Goal: Task Accomplishment & Management: Manage account settings

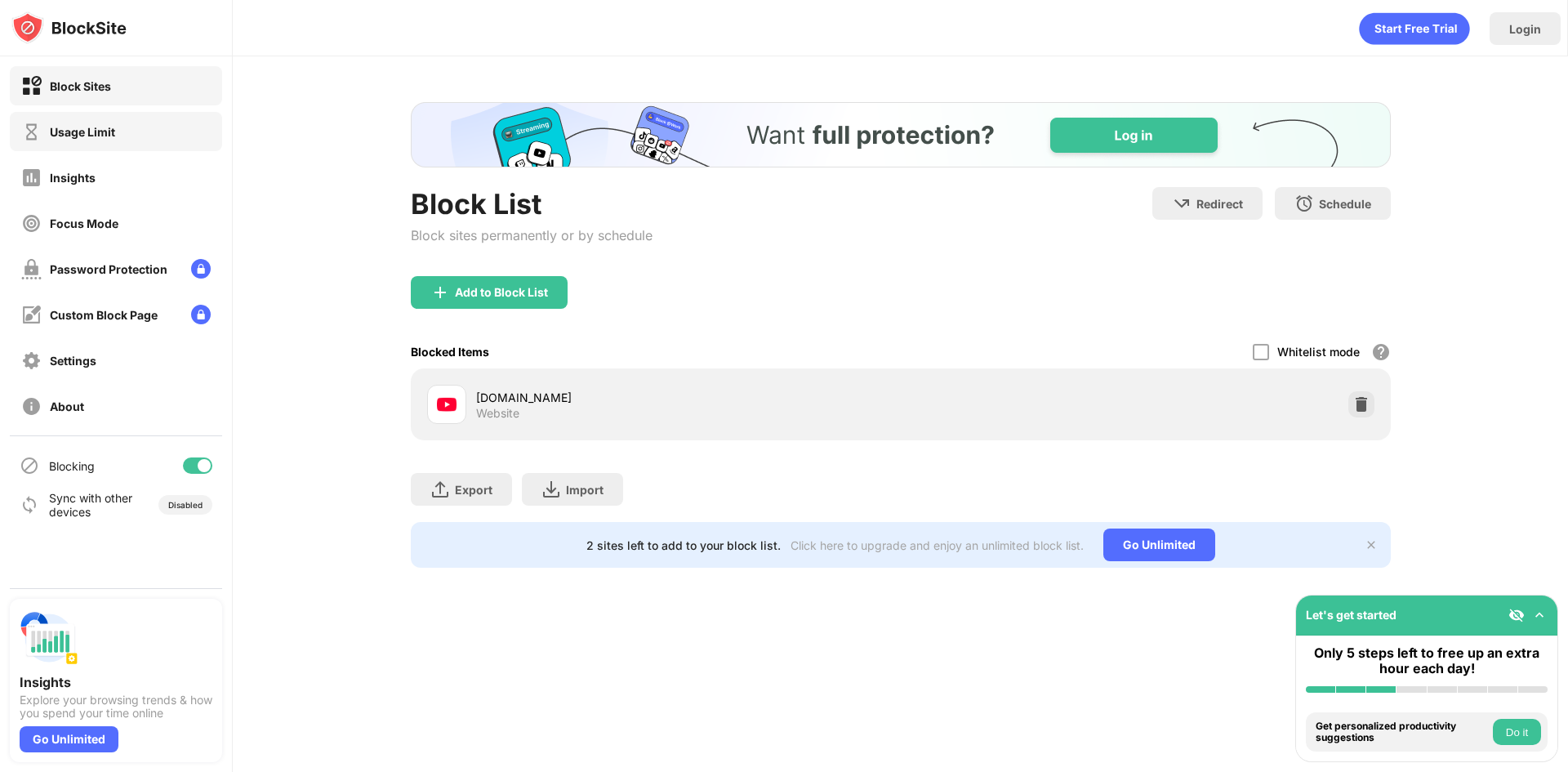
click at [118, 138] on div "Usage Limit" at bounding box center [116, 131] width 212 height 39
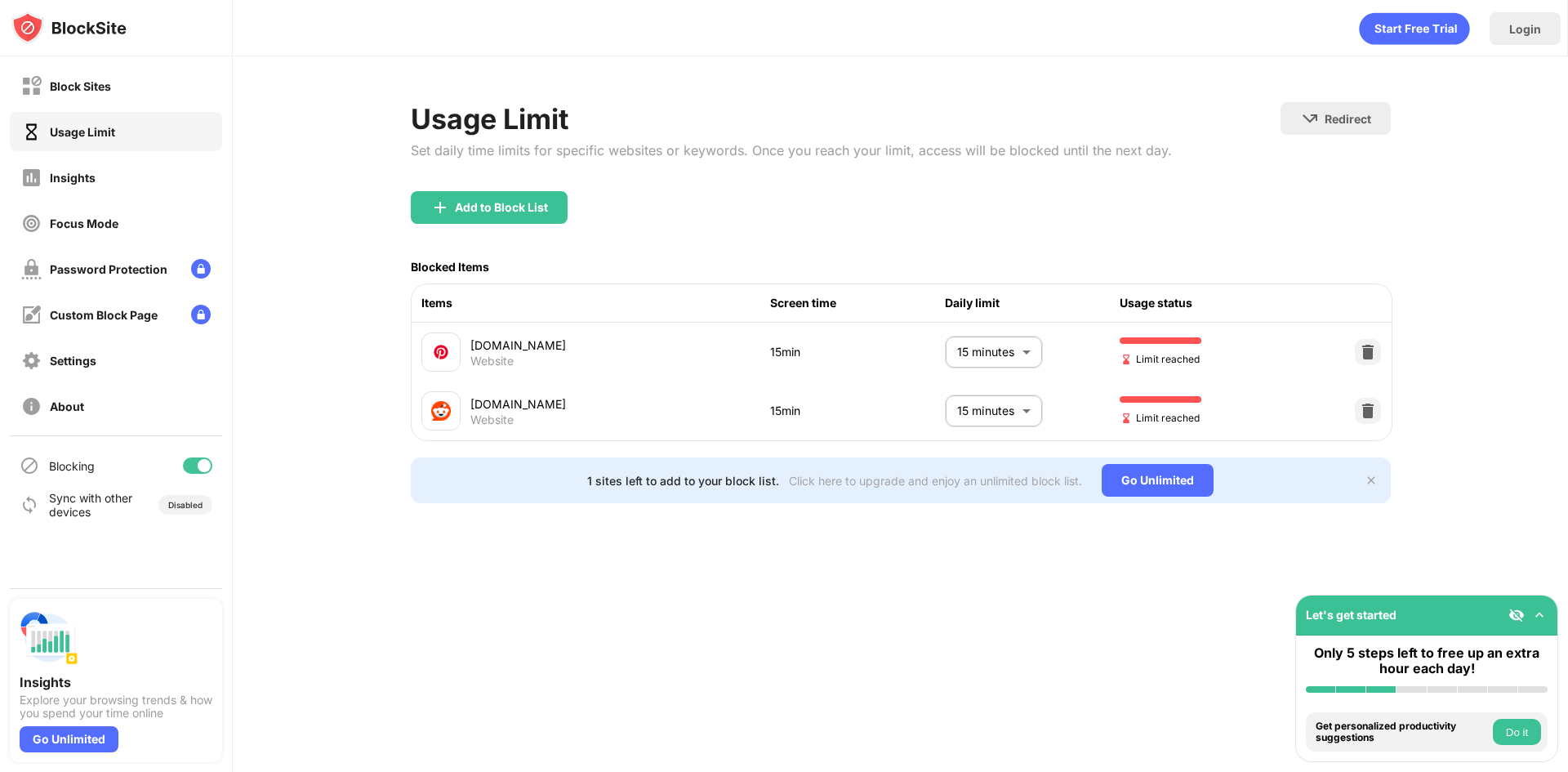
click at [949, 346] on body "Block Sites Usage Limit Insights Focus Mode Password Protection Custom Block Pa…" at bounding box center [784, 386] width 1568 height 772
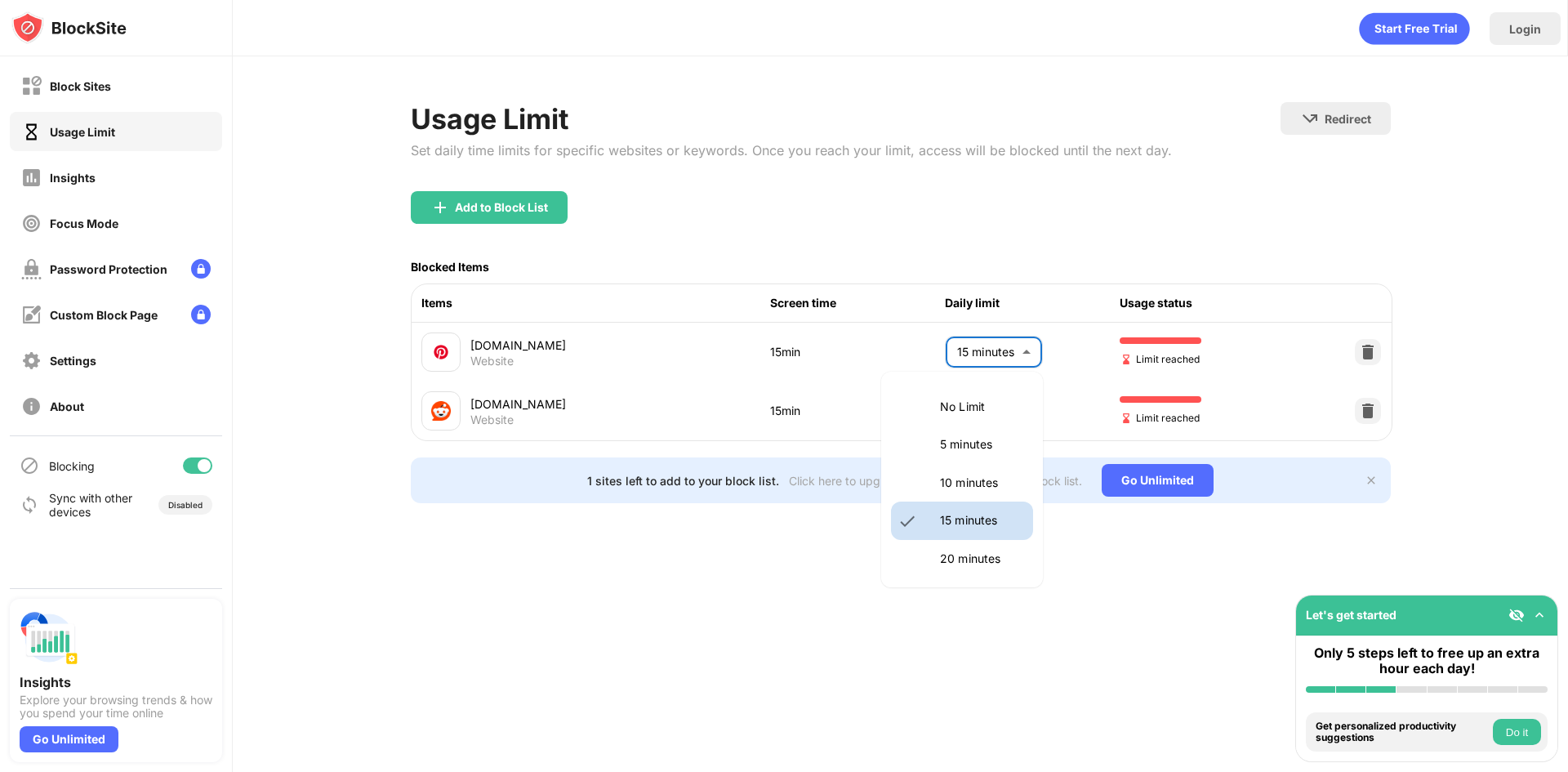
click at [747, 457] on div at bounding box center [784, 386] width 1568 height 772
click at [968, 428] on body "Block Sites Usage Limit Insights Focus Mode Password Protection Custom Block Pa…" at bounding box center [784, 386] width 1568 height 772
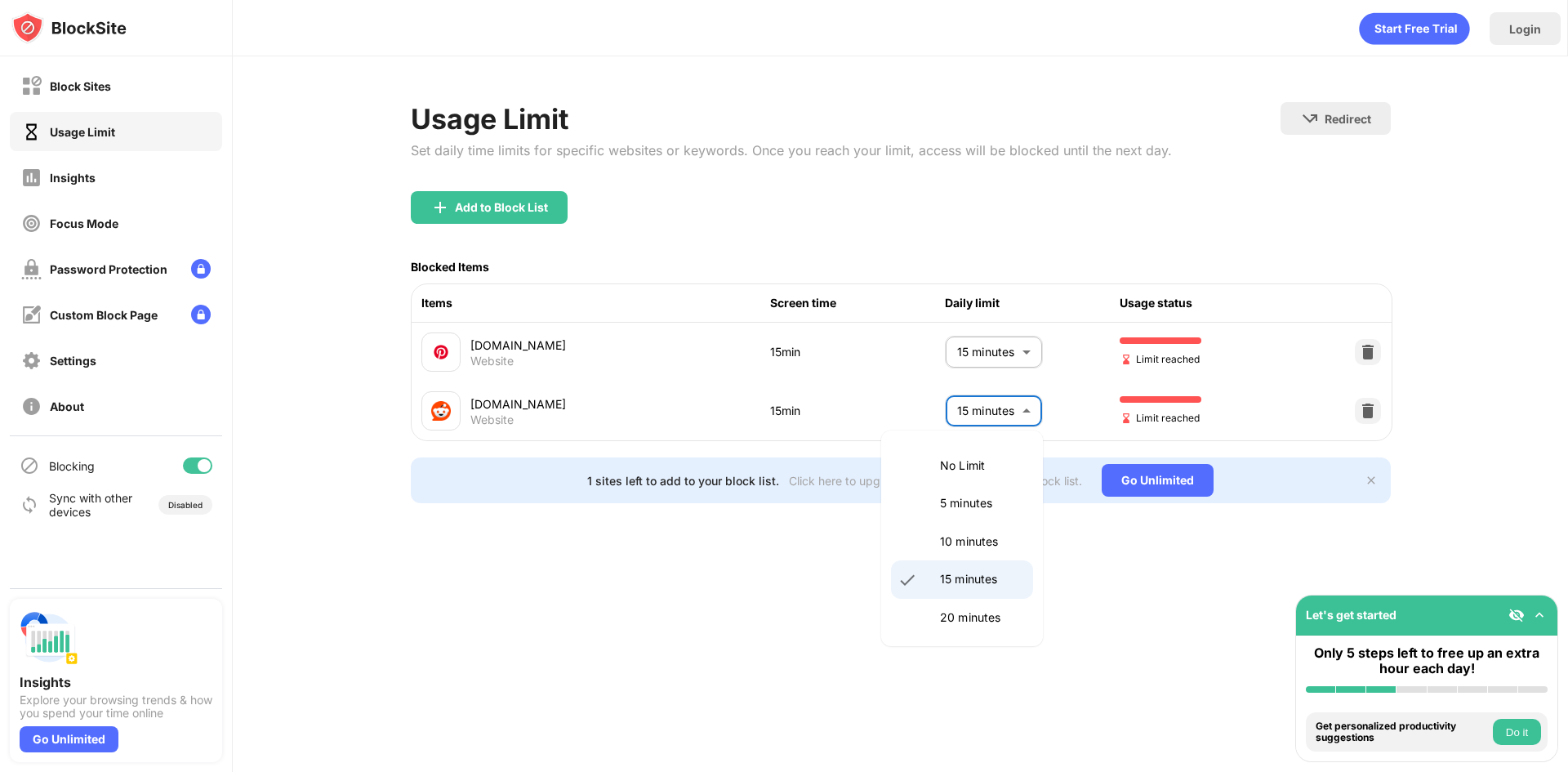
click at [990, 352] on div at bounding box center [784, 386] width 1568 height 772
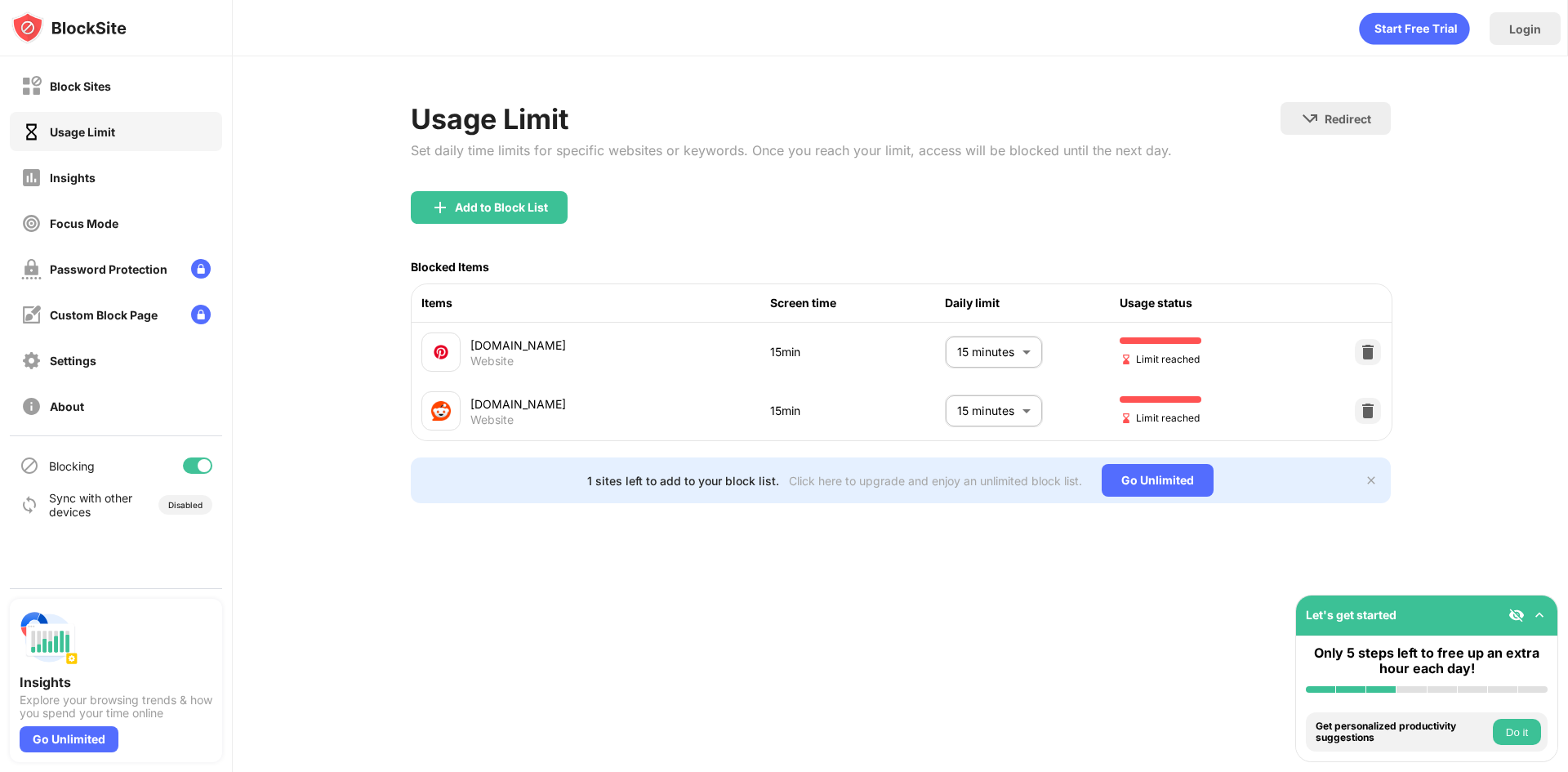
click at [985, 352] on body "Block Sites Usage Limit Insights Focus Mode Password Protection Custom Block Pa…" at bounding box center [784, 386] width 1568 height 772
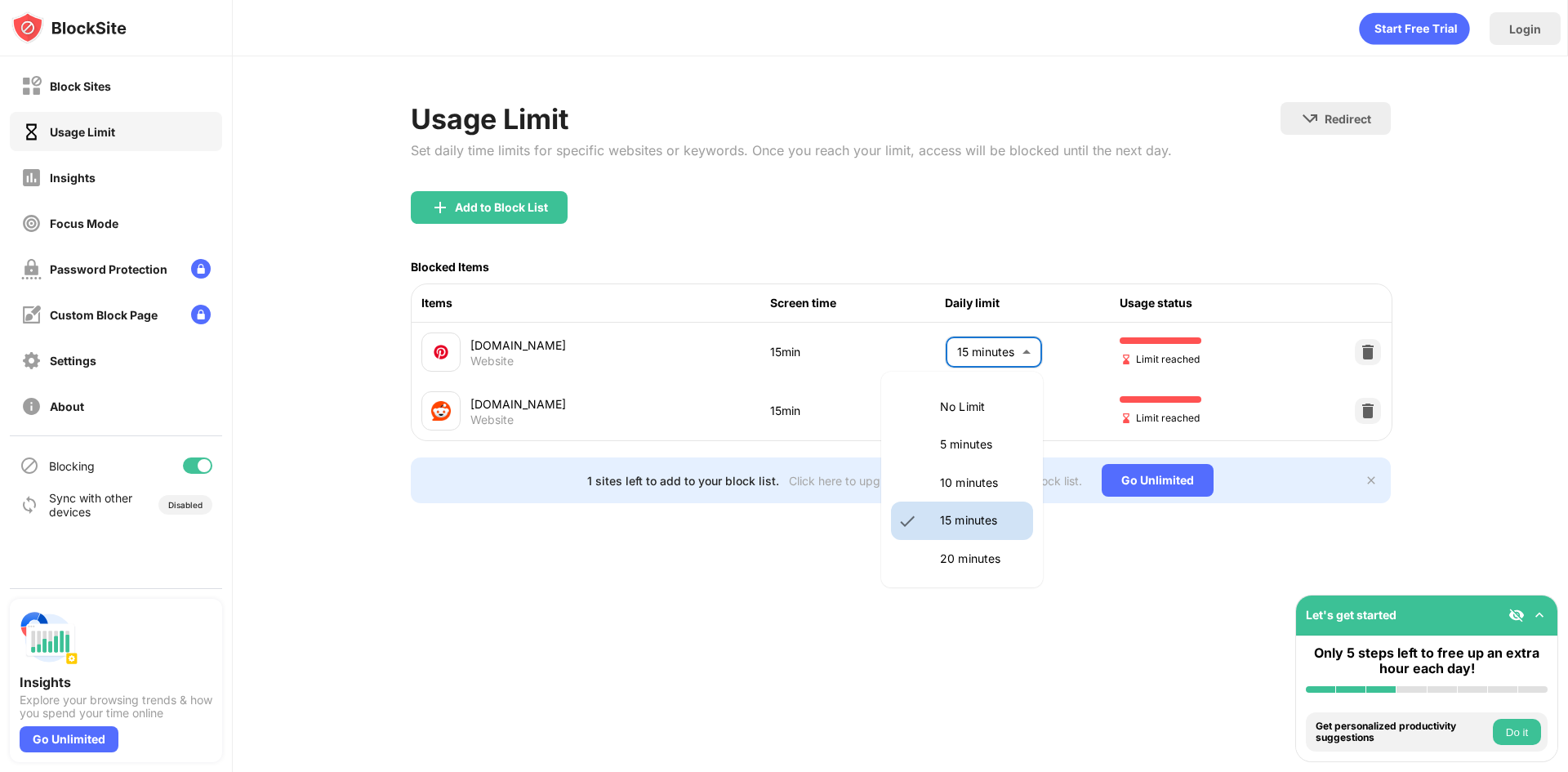
click at [971, 549] on li "20 minutes" at bounding box center [962, 559] width 142 height 37
type input "**"
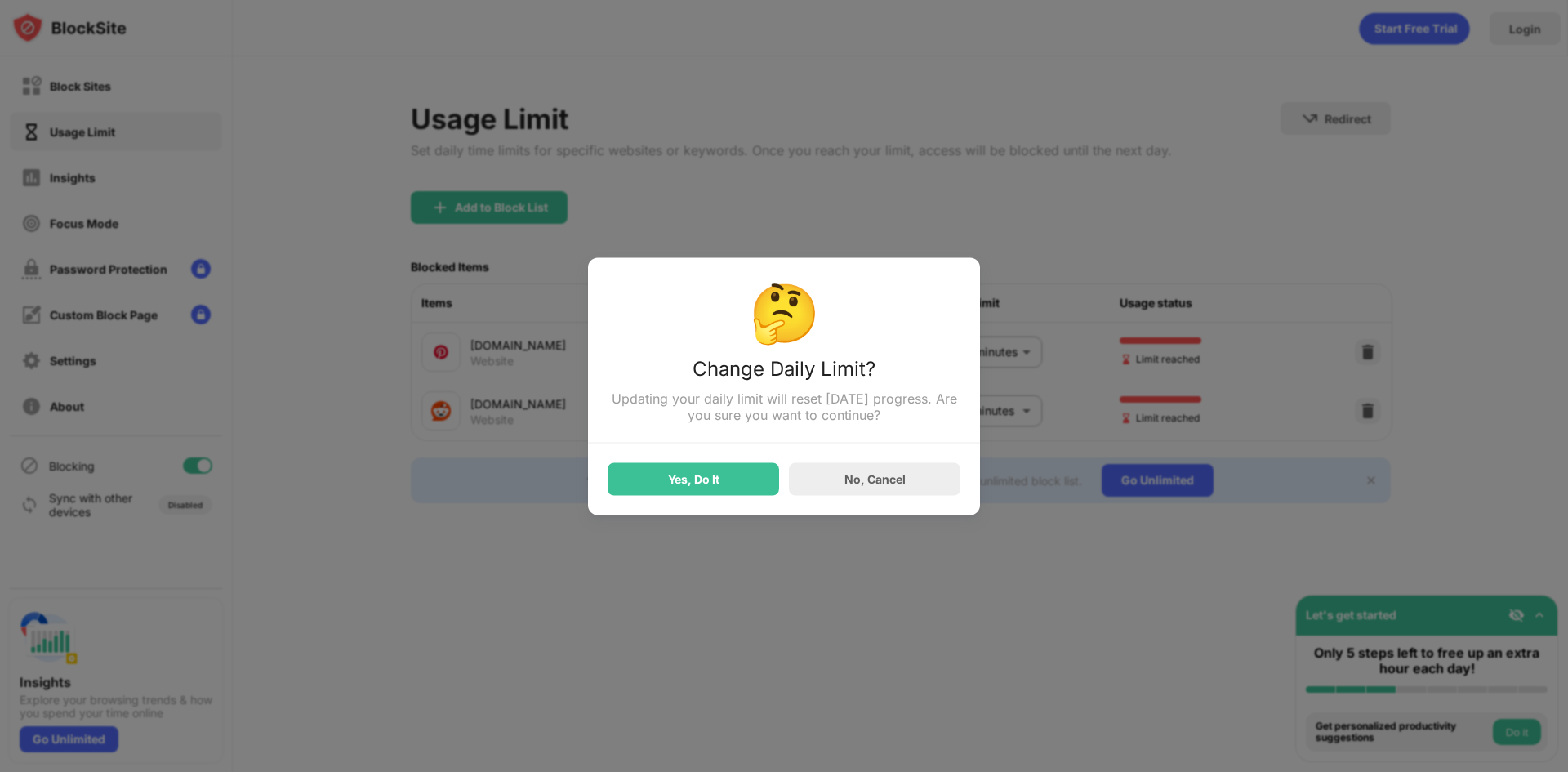
click at [689, 493] on div "Yes, Do It" at bounding box center [693, 478] width 172 height 32
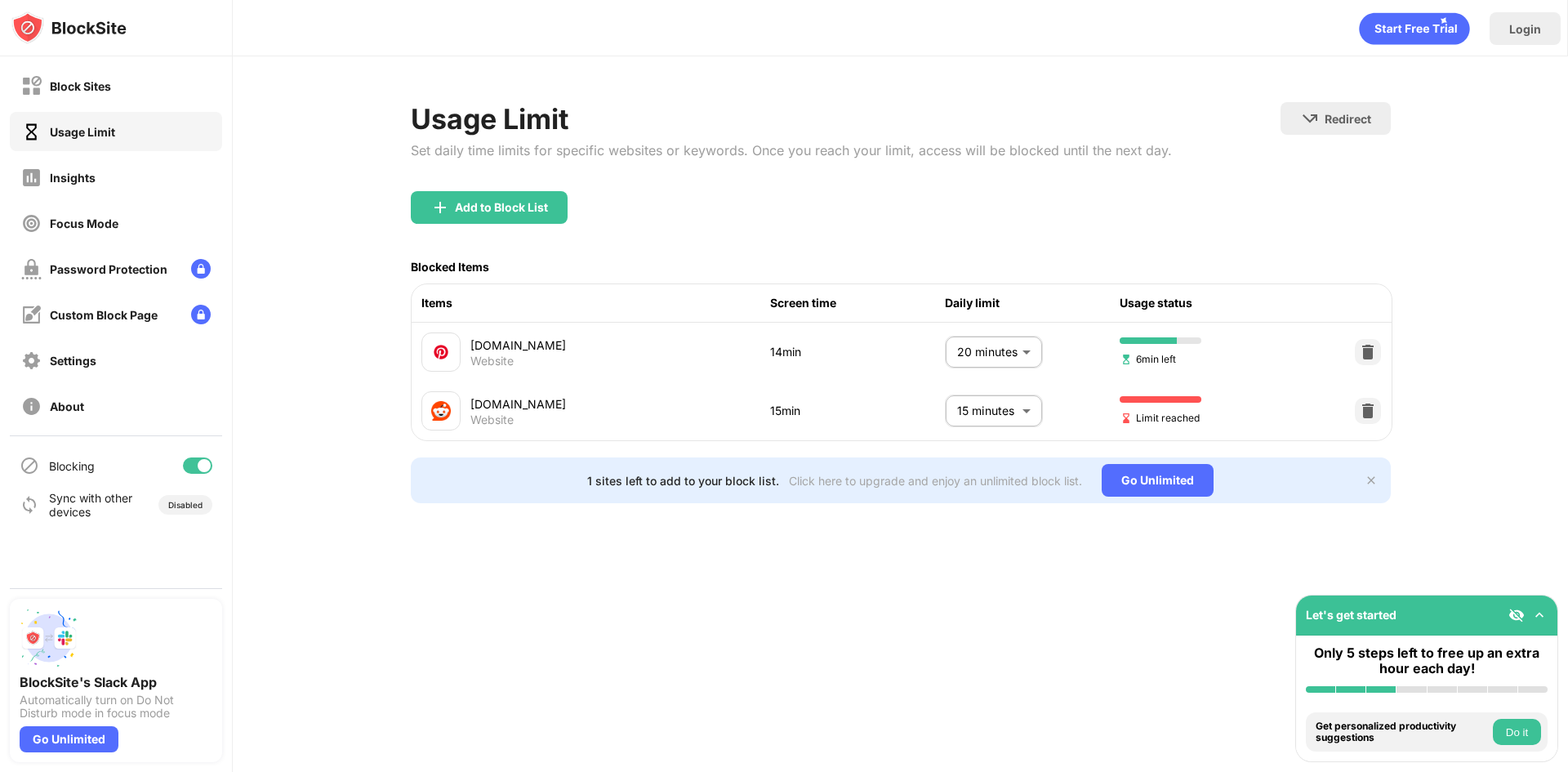
click at [959, 183] on div "Usage Limit Set daily time limits for specific websites or keywords. Once you r…" at bounding box center [791, 146] width 761 height 89
